Goal: Check status: Check status

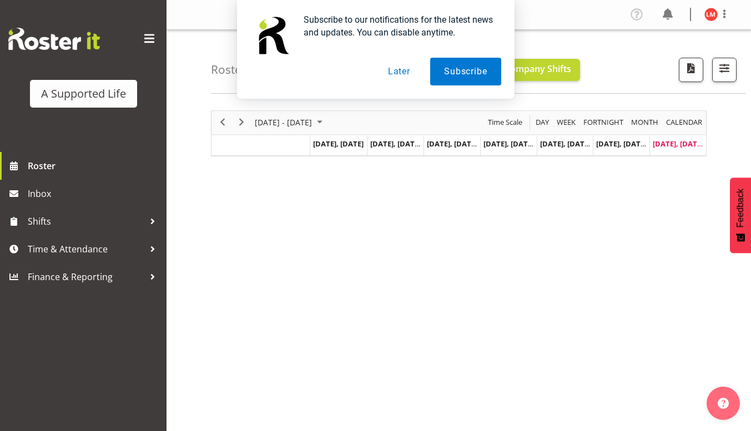
click at [403, 73] on button "Later" at bounding box center [399, 72] width 50 height 28
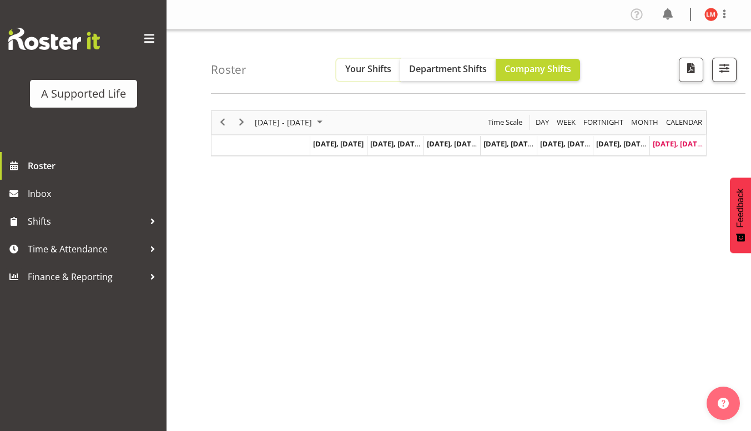
click at [367, 69] on span "Your Shifts" at bounding box center [368, 69] width 46 height 12
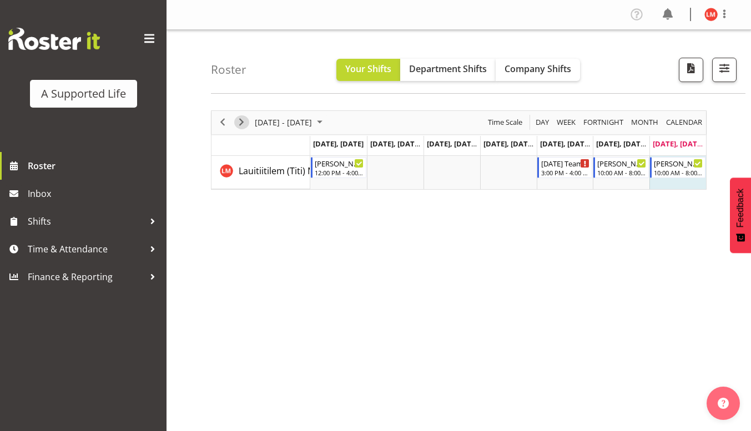
click at [242, 120] on span "Next" at bounding box center [241, 122] width 13 height 14
click at [224, 120] on span "Previous" at bounding box center [222, 122] width 13 height 14
click at [333, 164] on div "[PERSON_NAME] day supports" at bounding box center [339, 162] width 49 height 11
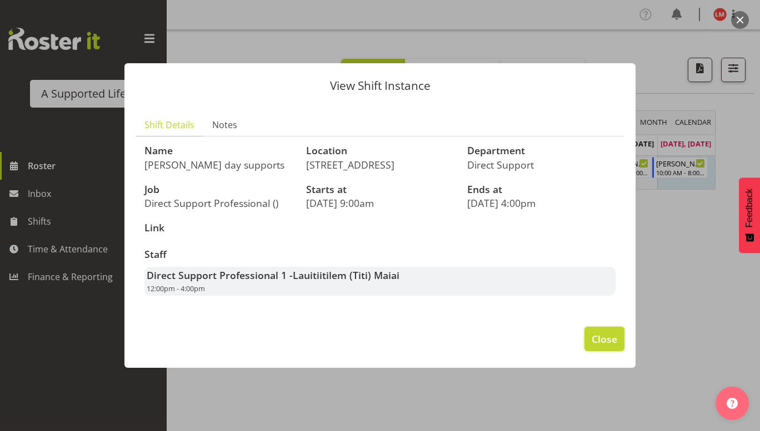
click at [600, 341] on span "Close" at bounding box center [604, 339] width 26 height 14
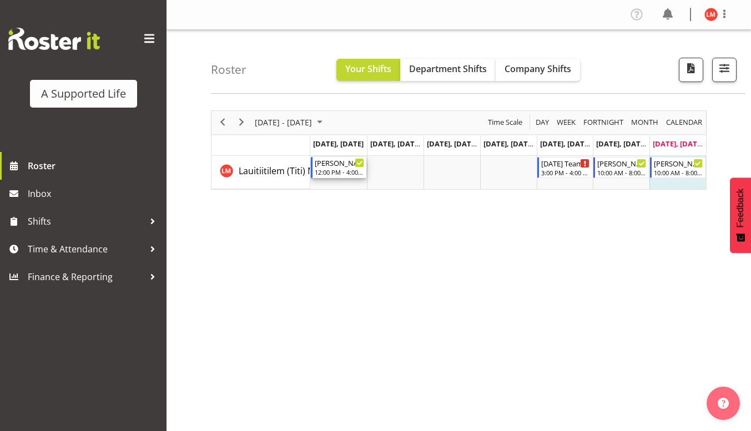
click at [343, 167] on div "[PERSON_NAME] day supports" at bounding box center [339, 162] width 49 height 11
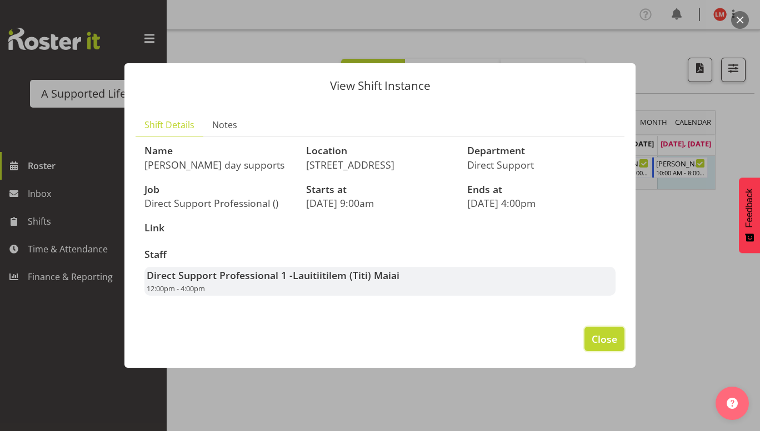
click at [605, 339] on span "Close" at bounding box center [604, 339] width 26 height 14
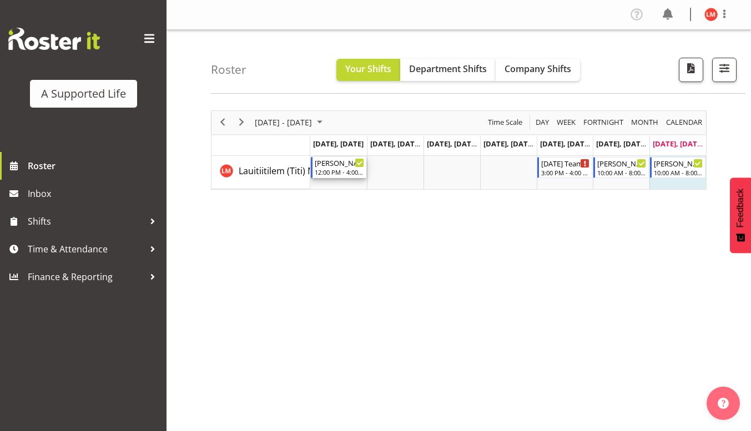
click at [333, 165] on div "[PERSON_NAME] day supports" at bounding box center [339, 162] width 49 height 11
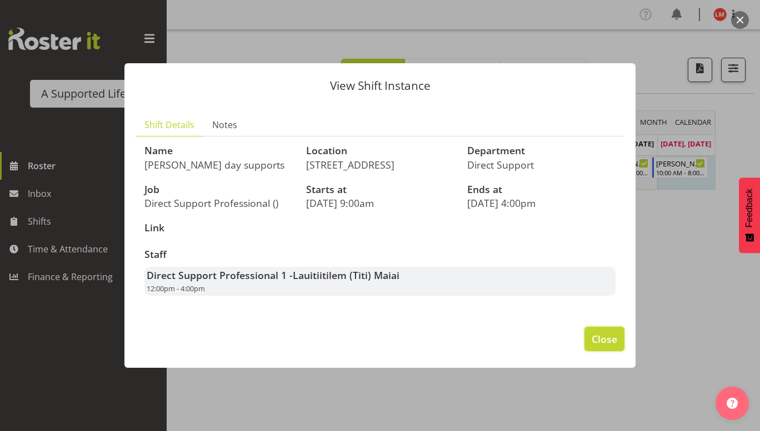
click at [605, 341] on span "Close" at bounding box center [604, 339] width 26 height 14
